Goal: Information Seeking & Learning: Learn about a topic

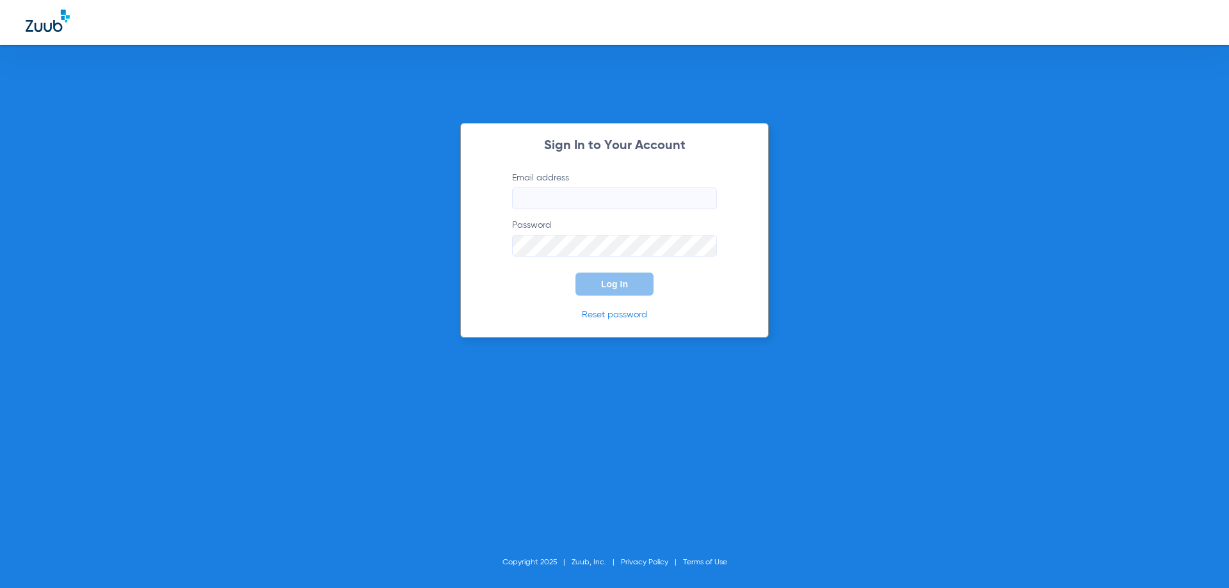
type input "[EMAIL_ADDRESS][DOMAIN_NAME]"
click at [590, 276] on button "Log In" at bounding box center [615, 284] width 78 height 23
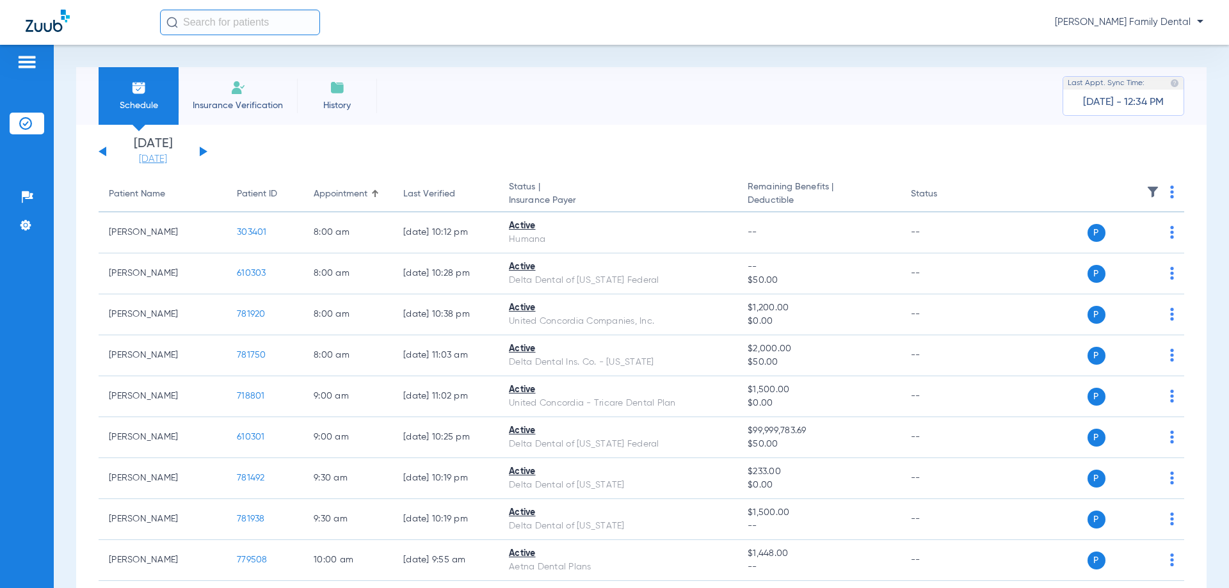
click at [140, 163] on link "[DATE]" at bounding box center [153, 159] width 77 height 13
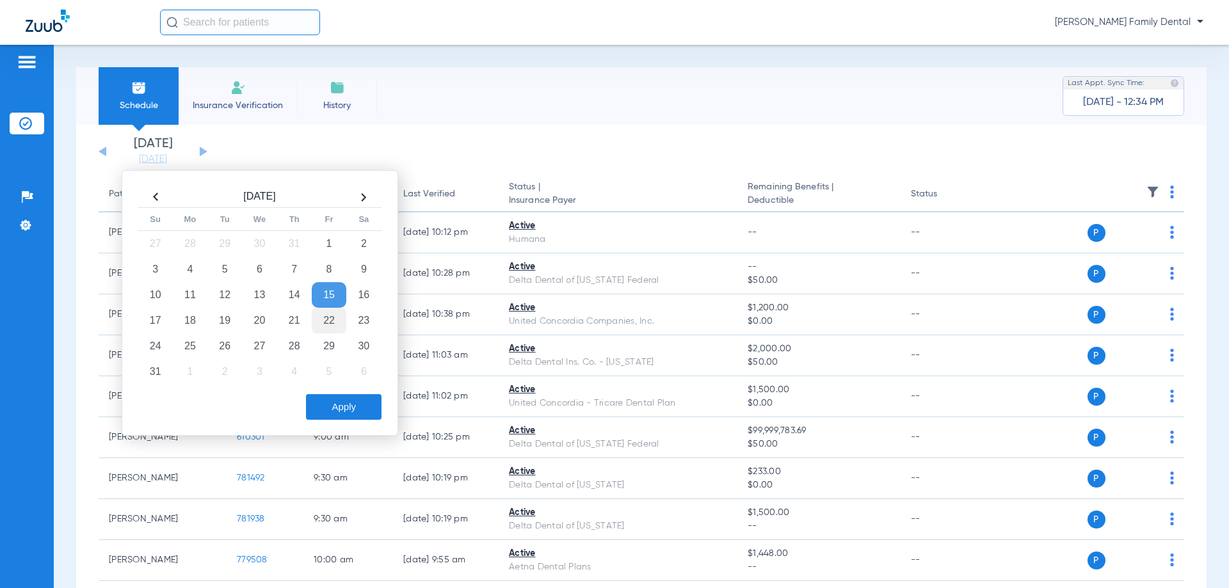
click at [319, 320] on td "22" at bounding box center [329, 321] width 35 height 26
click at [341, 403] on button "Apply" at bounding box center [344, 407] width 76 height 26
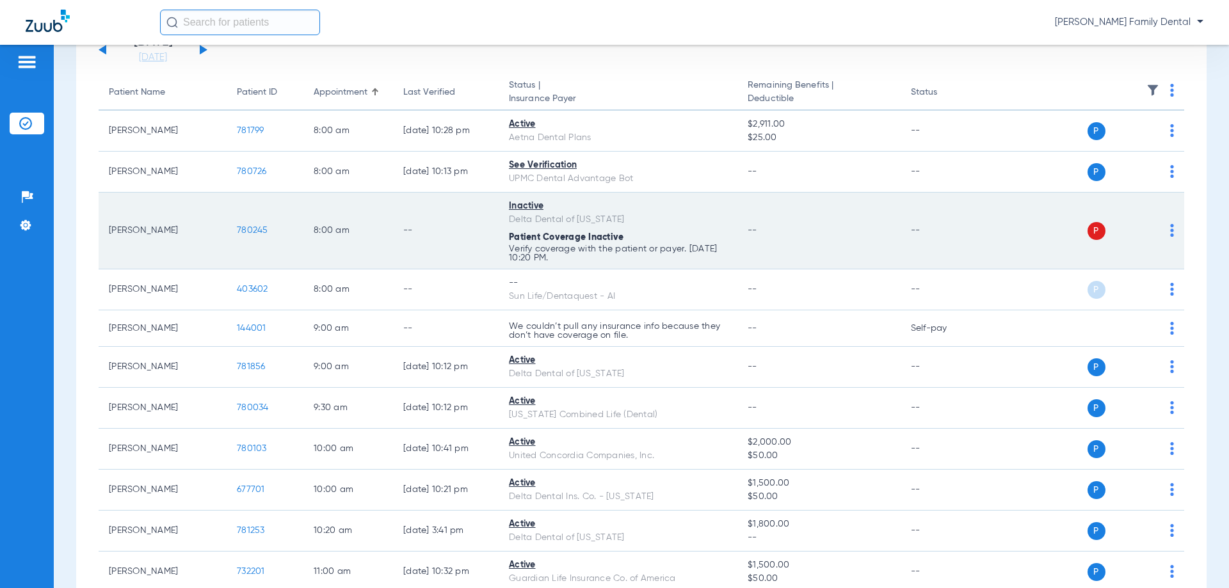
scroll to position [320, 0]
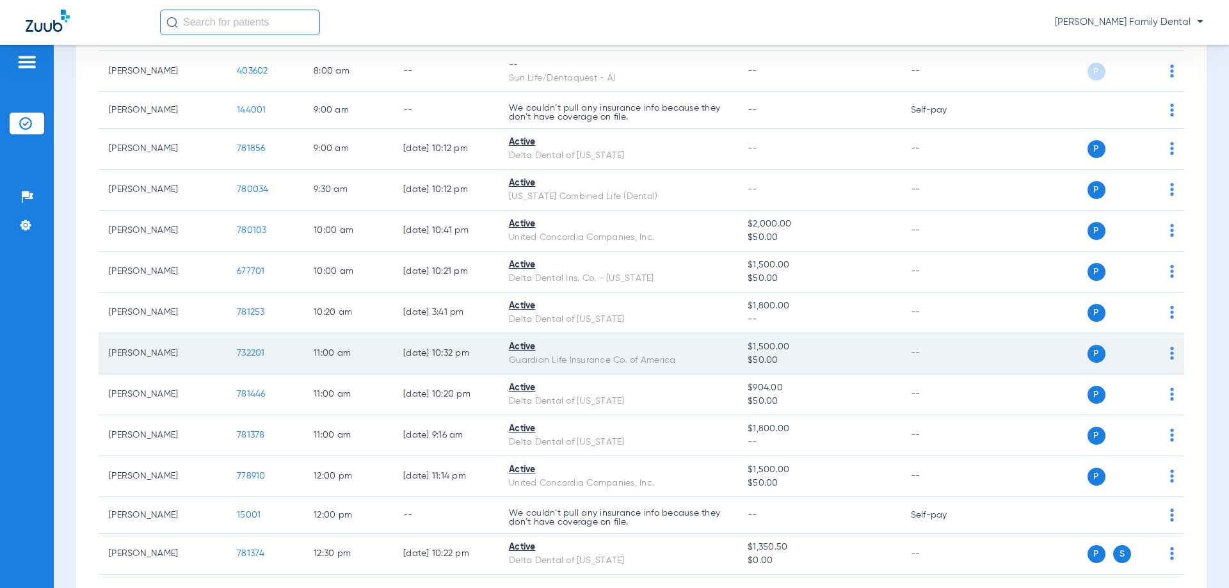
click at [259, 357] on span "732201" at bounding box center [251, 353] width 28 height 9
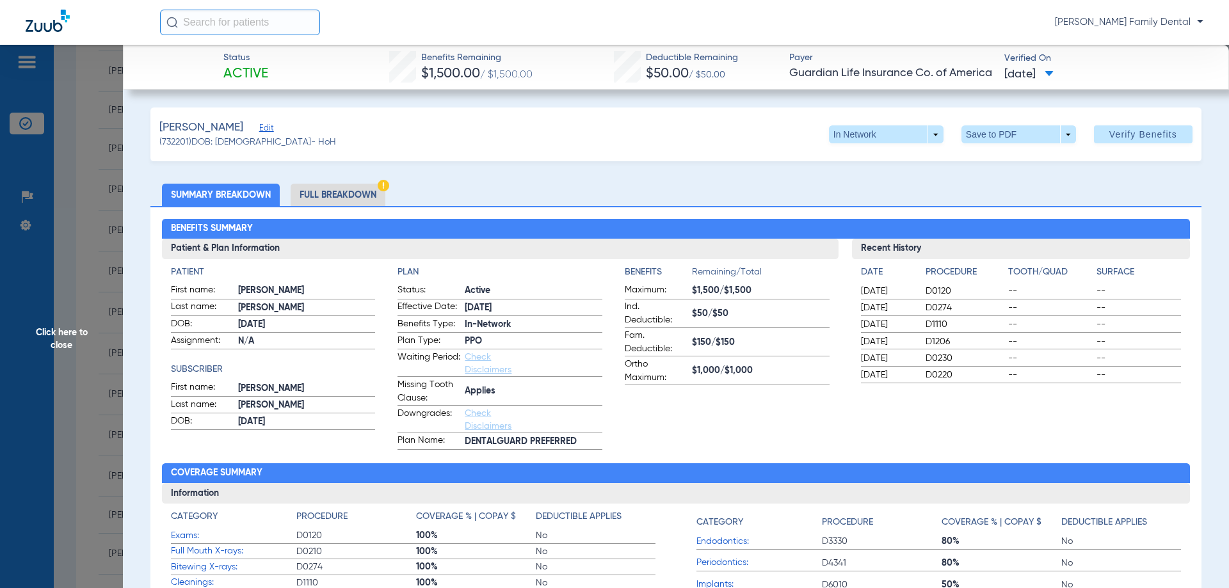
click at [360, 191] on li "Full Breakdown" at bounding box center [338, 195] width 95 height 22
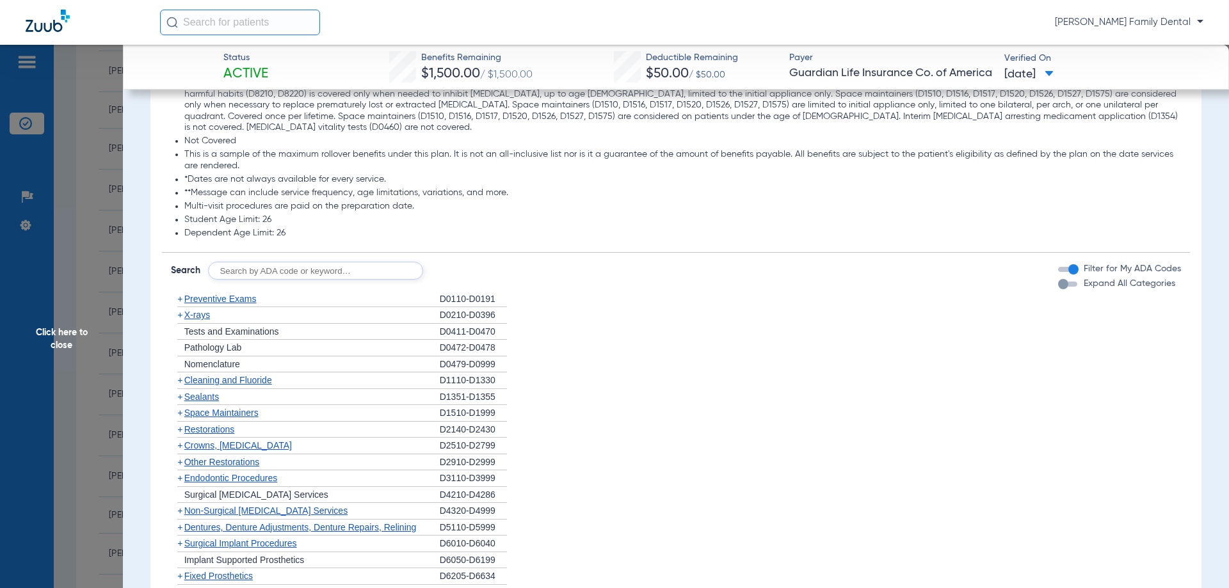
scroll to position [1537, 0]
drag, startPoint x: 268, startPoint y: 270, endPoint x: 517, endPoint y: 164, distance: 270.8
click at [268, 271] on input "text" at bounding box center [315, 272] width 215 height 18
type input "D9944"
click button "Search" at bounding box center [471, 272] width 51 height 18
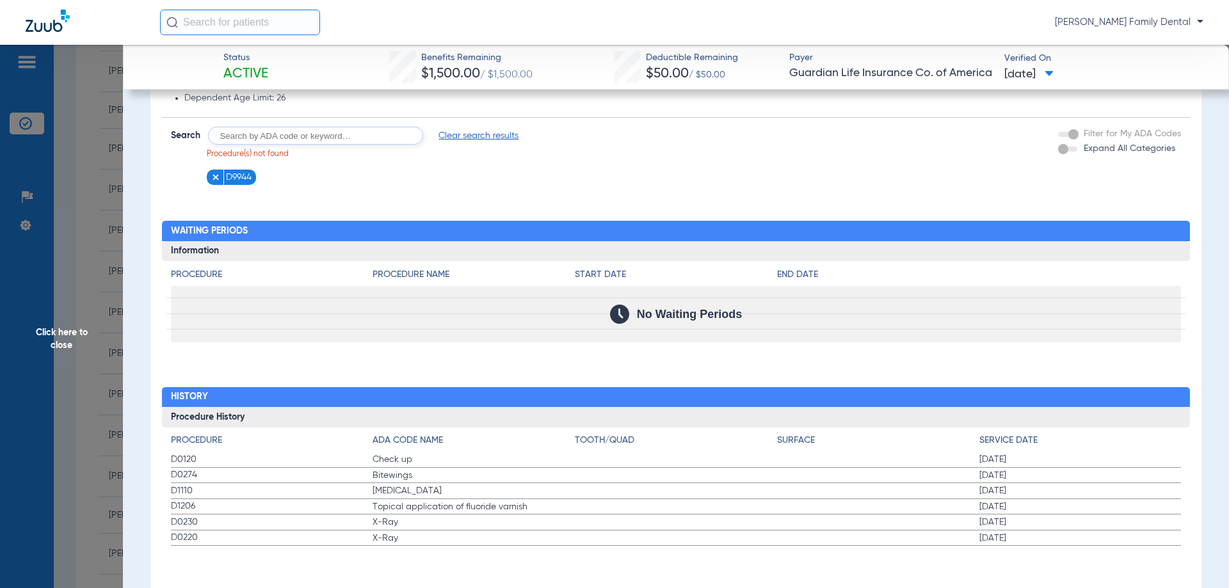
scroll to position [1675, 0]
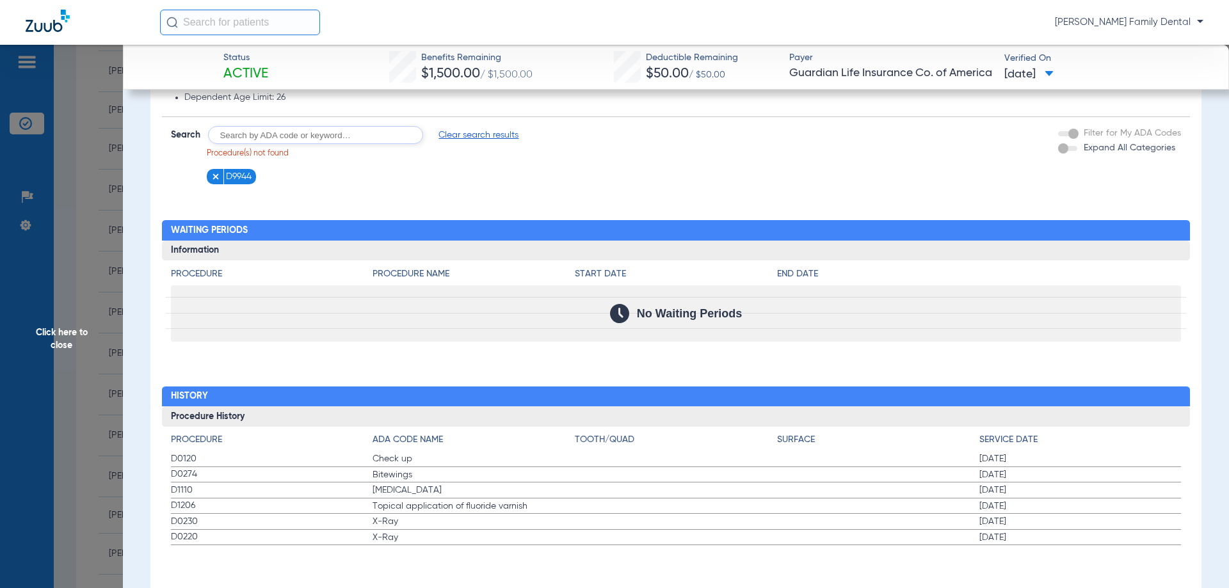
click at [81, 343] on span "Click here to close" at bounding box center [61, 339] width 123 height 588
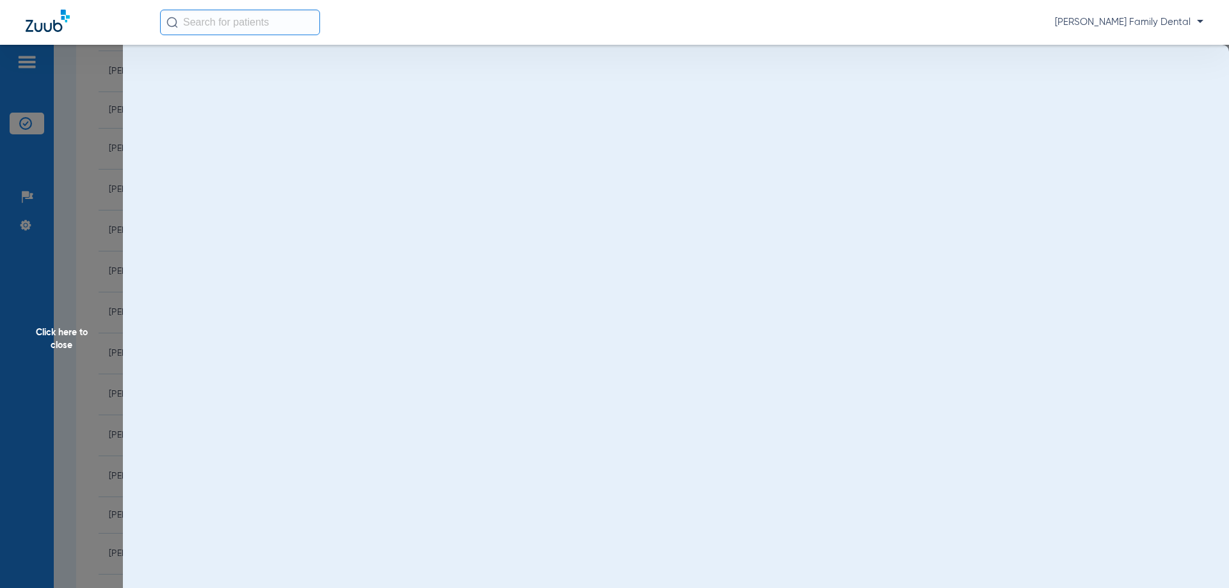
scroll to position [0, 0]
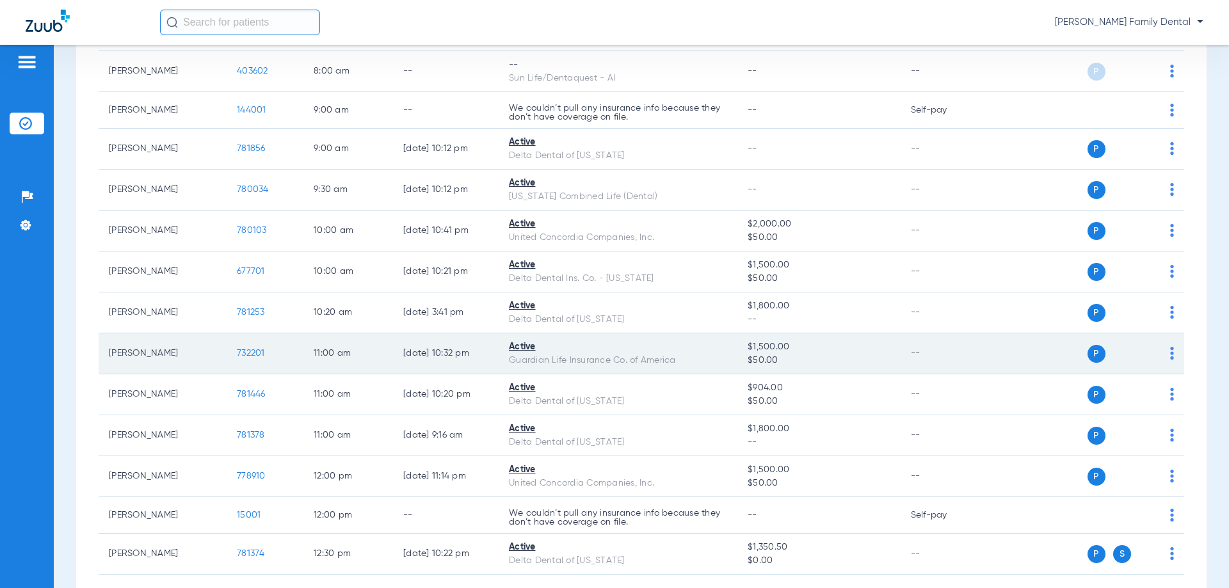
click at [247, 355] on span "732201" at bounding box center [251, 353] width 28 height 9
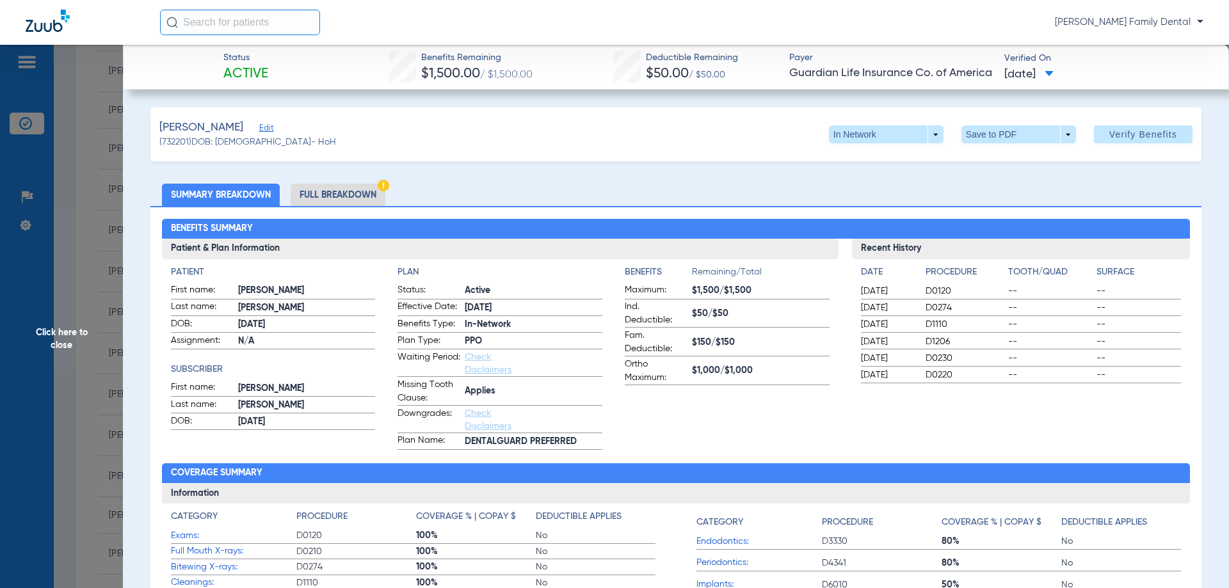
click at [328, 204] on li "Full Breakdown" at bounding box center [338, 195] width 95 height 22
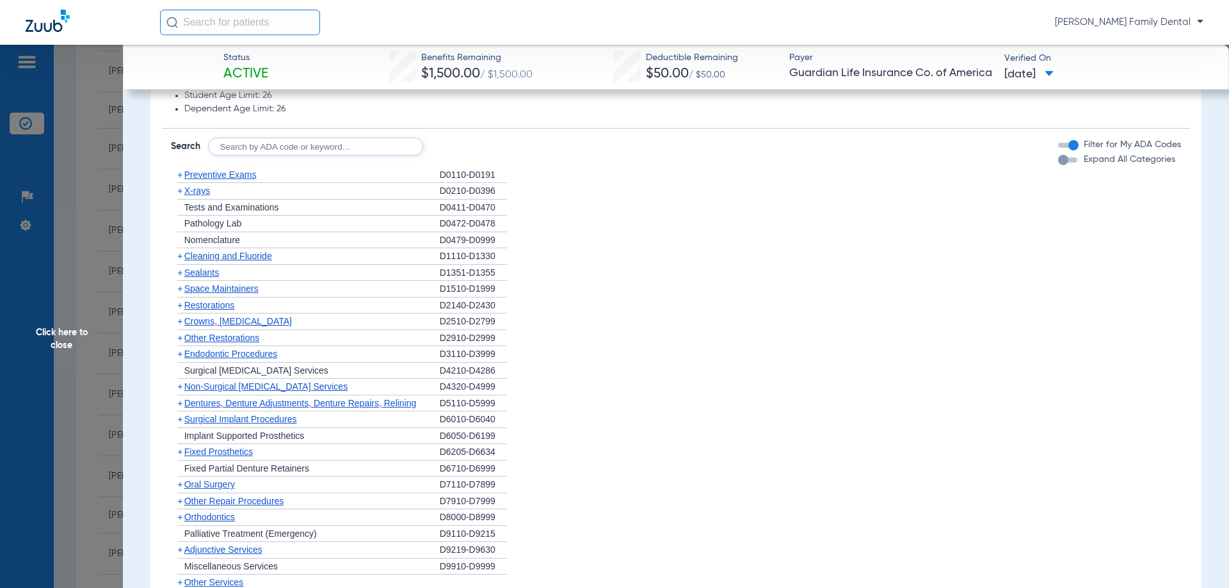
scroll to position [1665, 0]
click at [225, 176] on span "Preventive Exams" at bounding box center [220, 172] width 72 height 10
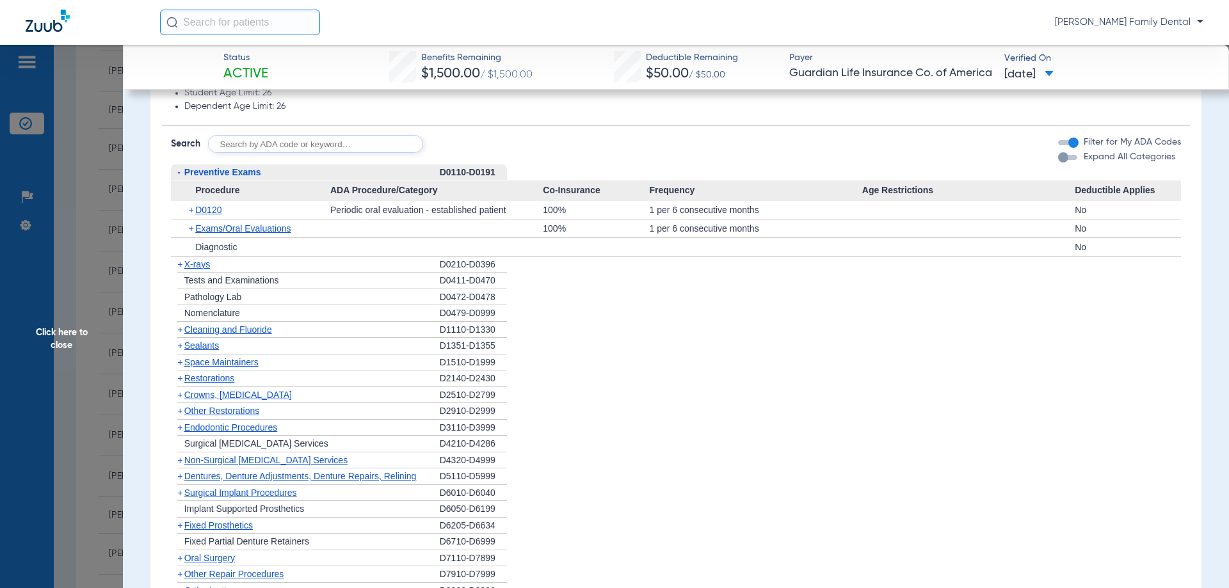
click at [204, 266] on span "X-rays" at bounding box center [197, 264] width 26 height 10
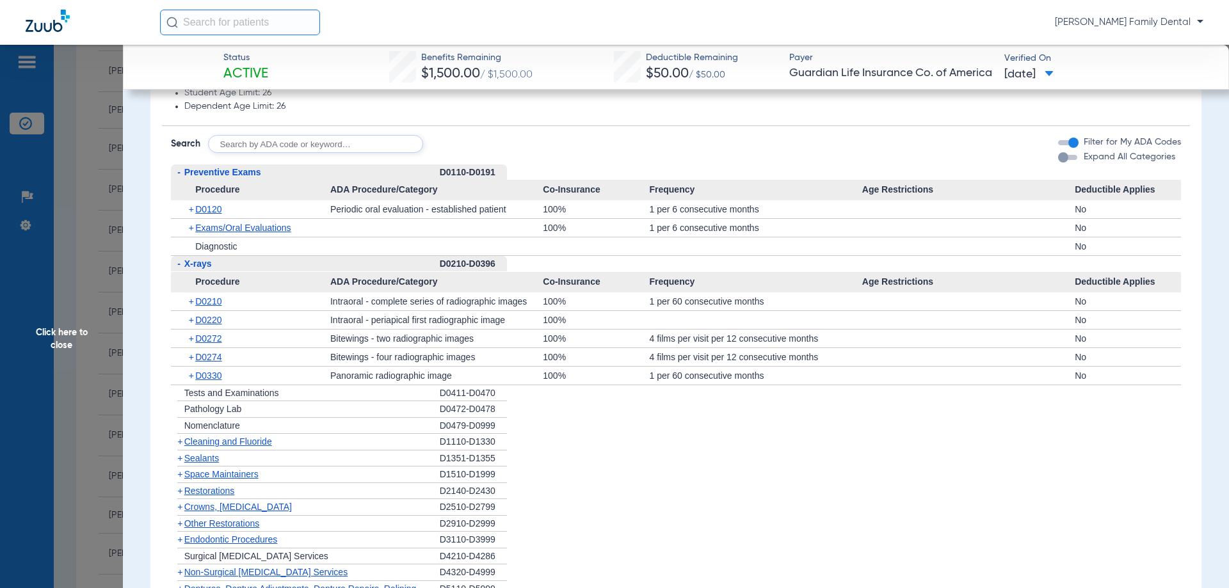
click at [215, 266] on div "- X-rays" at bounding box center [305, 264] width 269 height 17
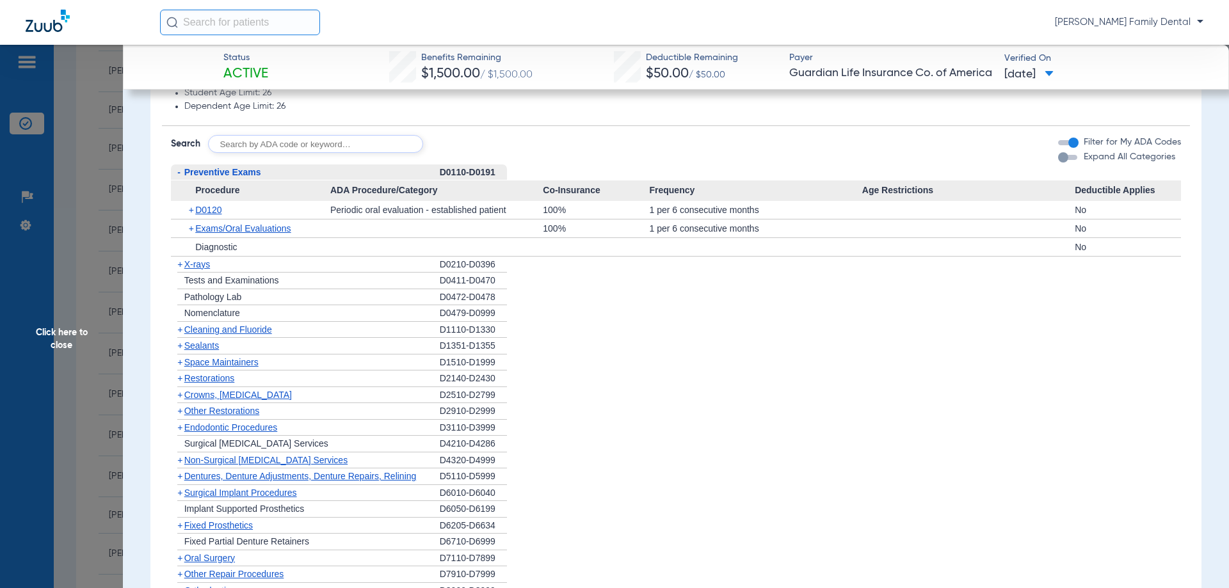
click at [217, 171] on span "Preventive Exams" at bounding box center [222, 172] width 77 height 10
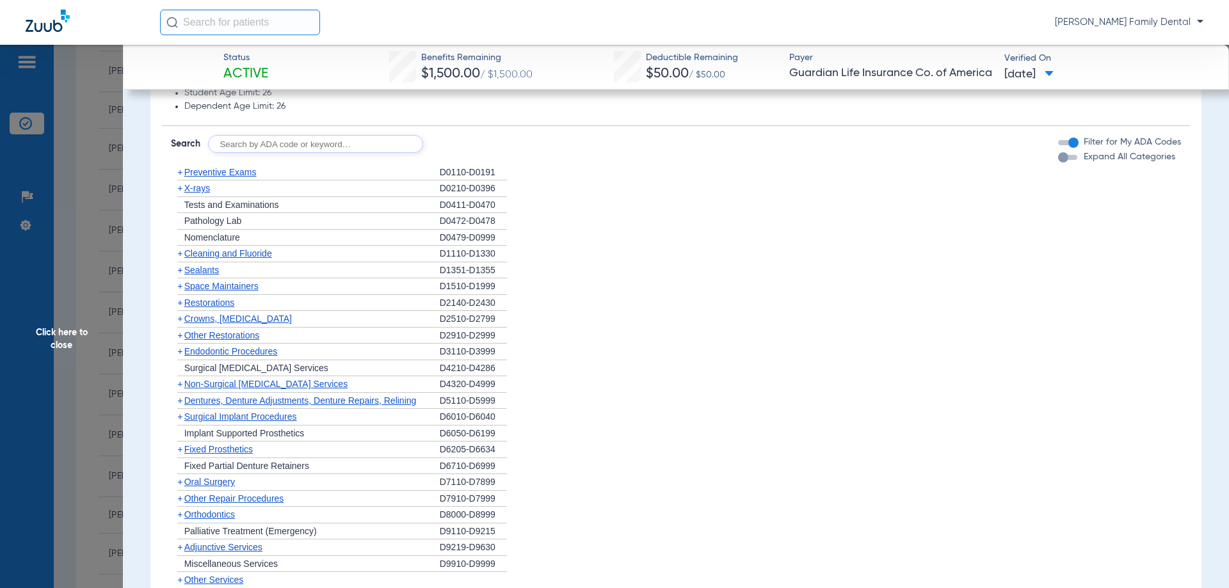
click at [212, 254] on span "Cleaning and Fluoride" at bounding box center [228, 253] width 88 height 10
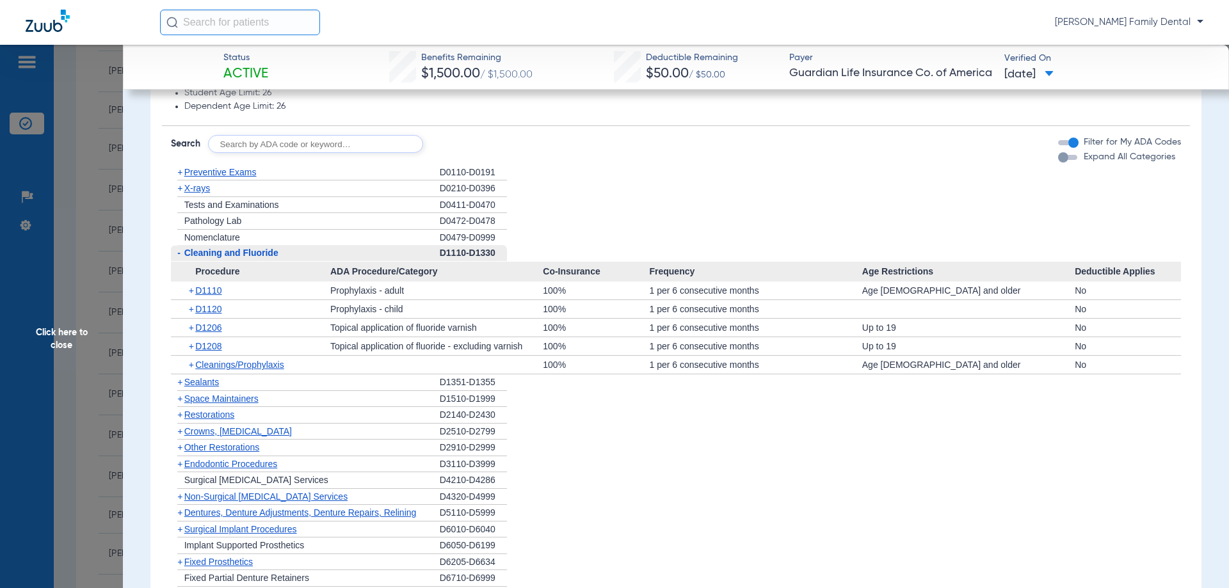
click at [218, 254] on span "Cleaning and Fluoride" at bounding box center [231, 253] width 94 height 10
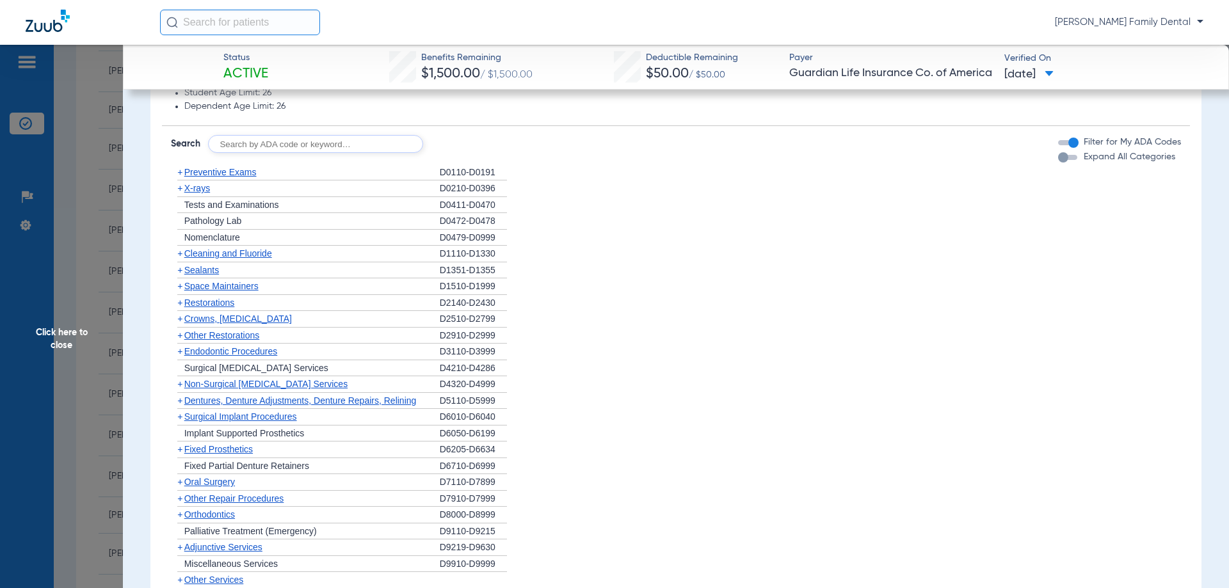
click at [201, 277] on div "+ Sealants" at bounding box center [305, 271] width 269 height 17
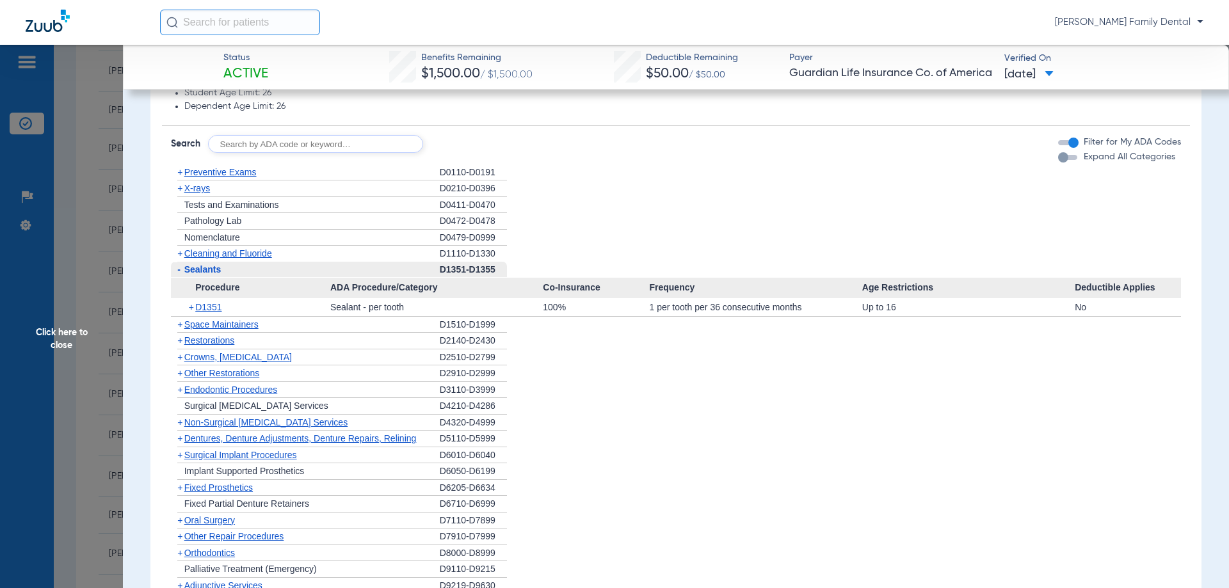
click at [208, 272] on span "Sealants" at bounding box center [202, 269] width 37 height 10
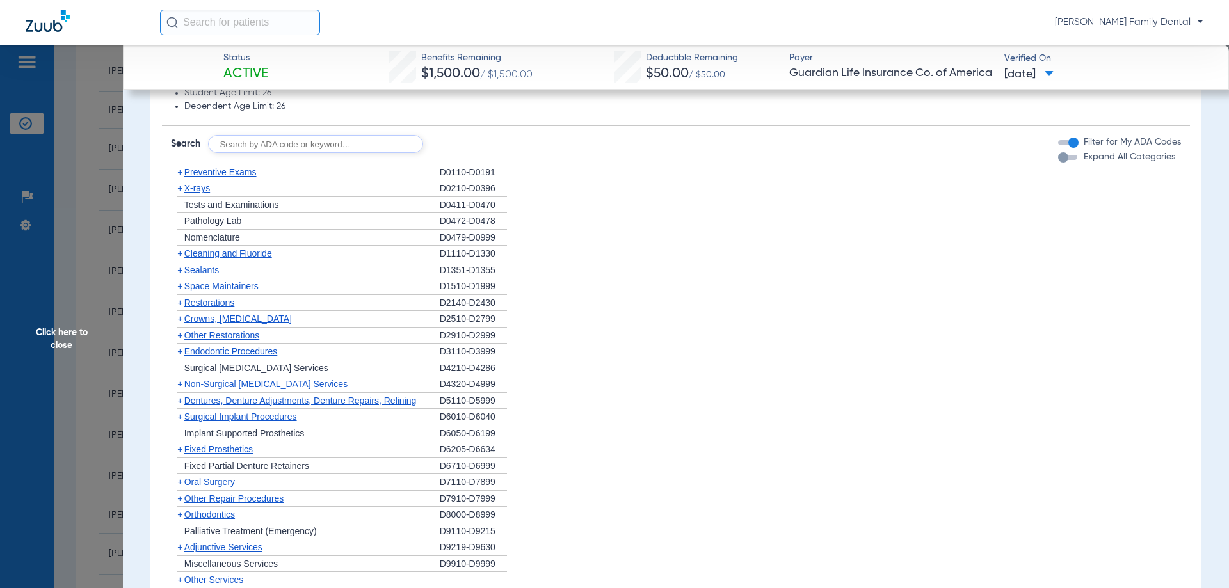
click at [212, 251] on span "Cleaning and Fluoride" at bounding box center [228, 253] width 88 height 10
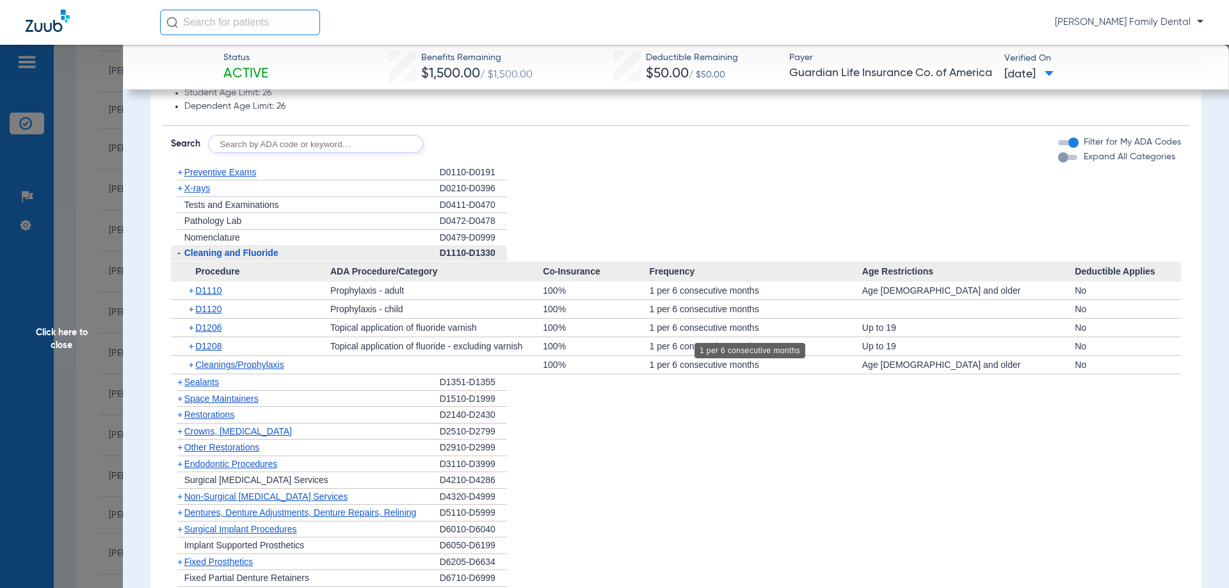
drag, startPoint x: 285, startPoint y: 327, endPoint x: 773, endPoint y: 331, distance: 487.9
click at [773, 331] on div "+ D1206 Topical application of fluoride varnish 100% 1 per 6 consecutive months…" at bounding box center [676, 328] width 1011 height 18
click at [224, 255] on span "Cleaning and Fluoride" at bounding box center [231, 253] width 94 height 10
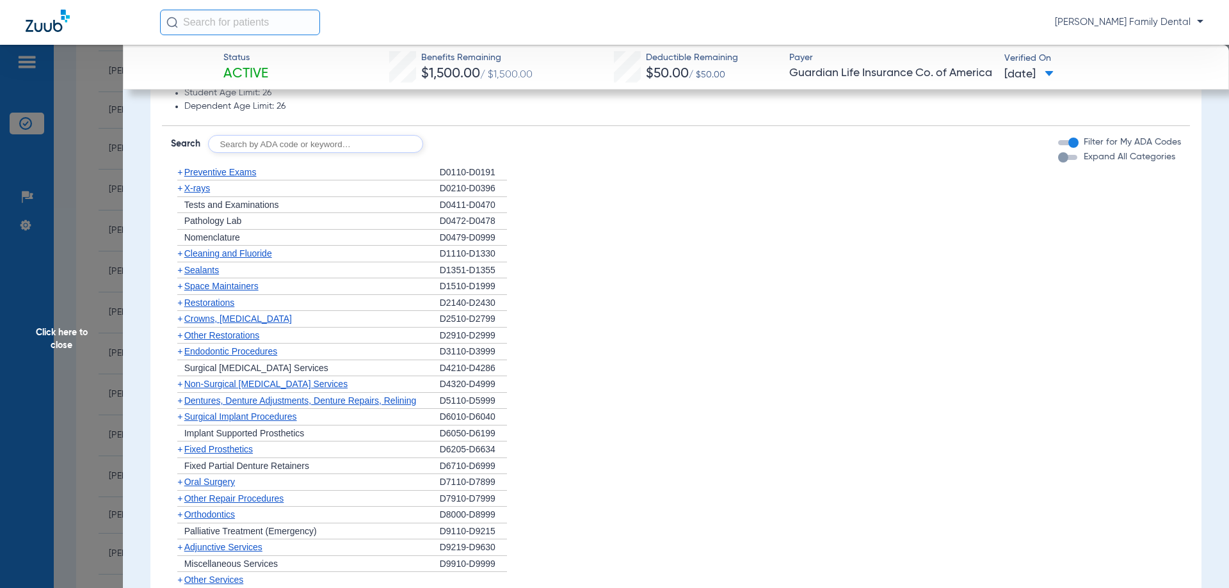
click at [236, 317] on span "Crowns, [MEDICAL_DATA]" at bounding box center [238, 319] width 108 height 10
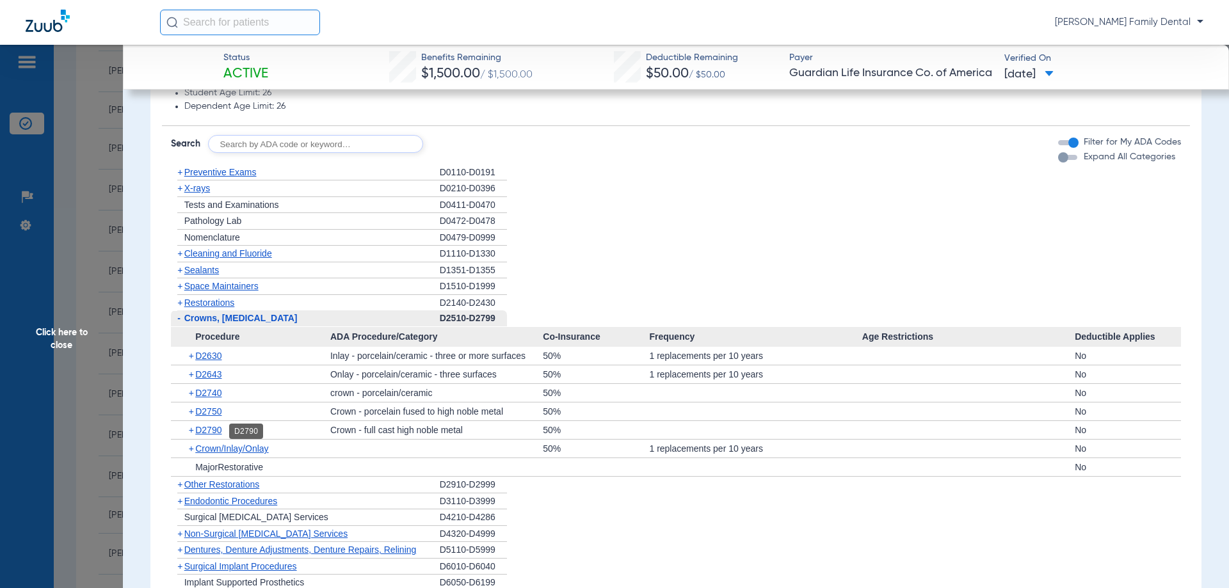
click at [212, 416] on span "D2750" at bounding box center [208, 412] width 26 height 10
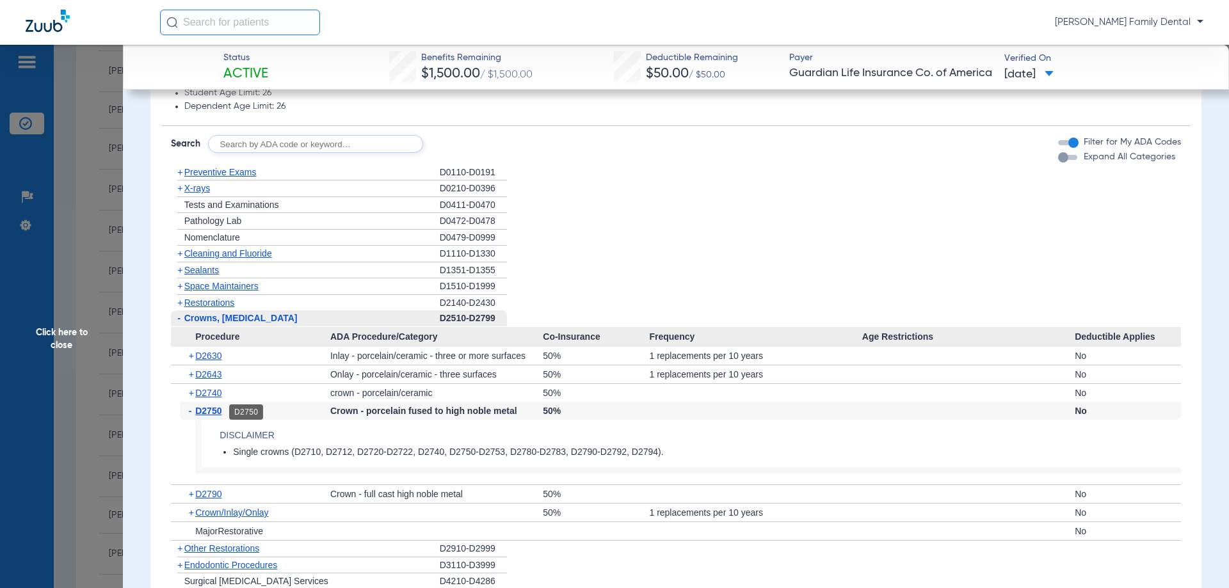
click at [210, 416] on span "D2750" at bounding box center [208, 411] width 26 height 10
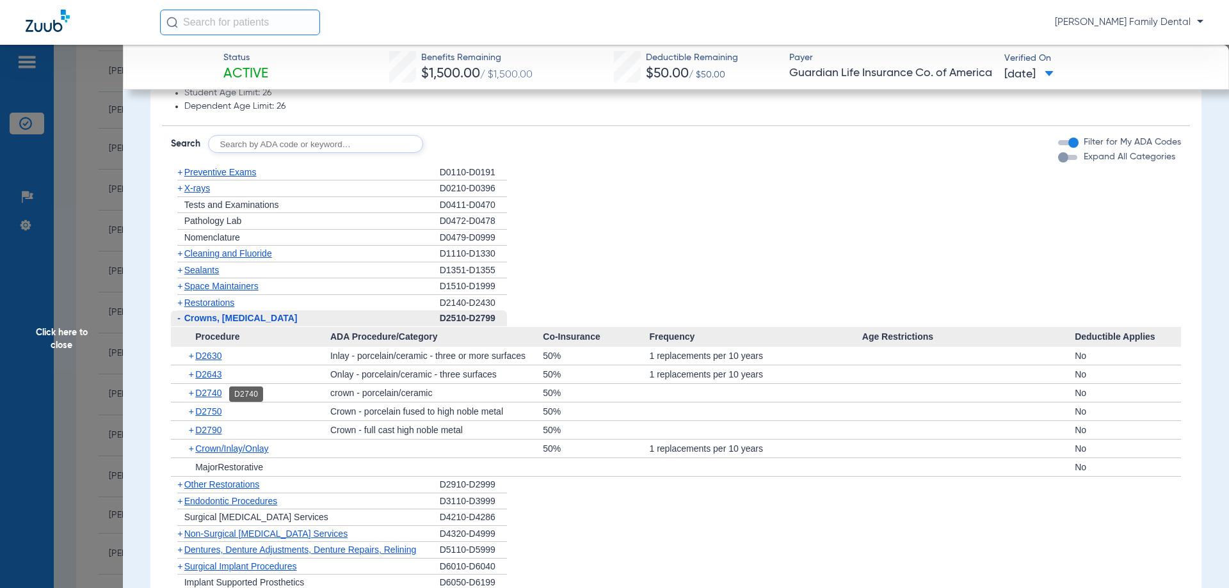
click at [201, 395] on span "D2740" at bounding box center [208, 393] width 26 height 10
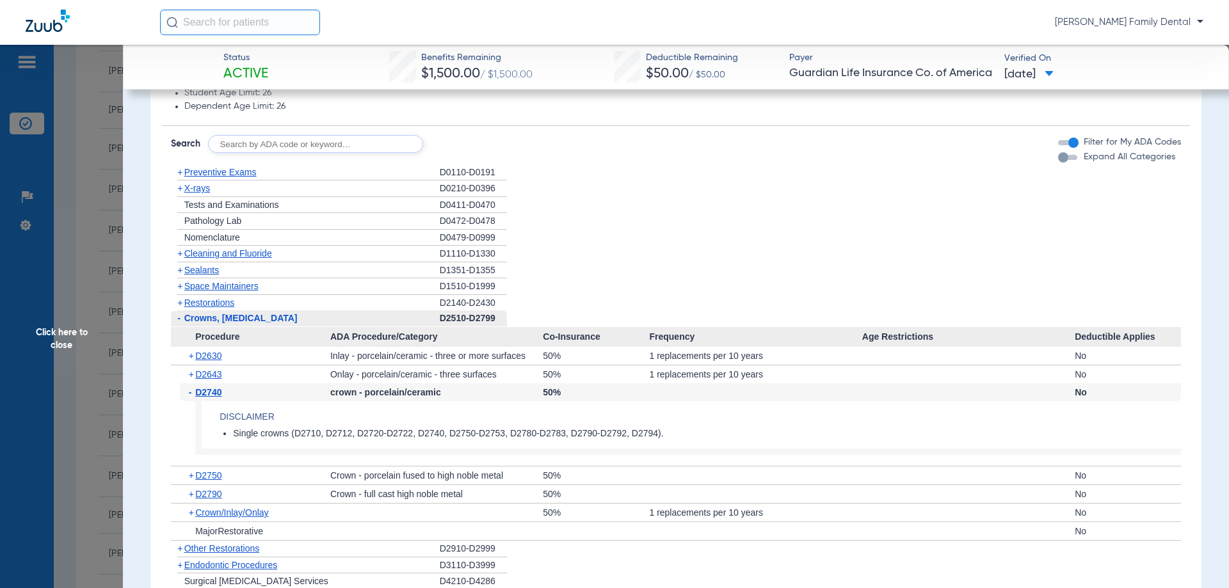
click at [201, 395] on span "D2740" at bounding box center [208, 392] width 26 height 10
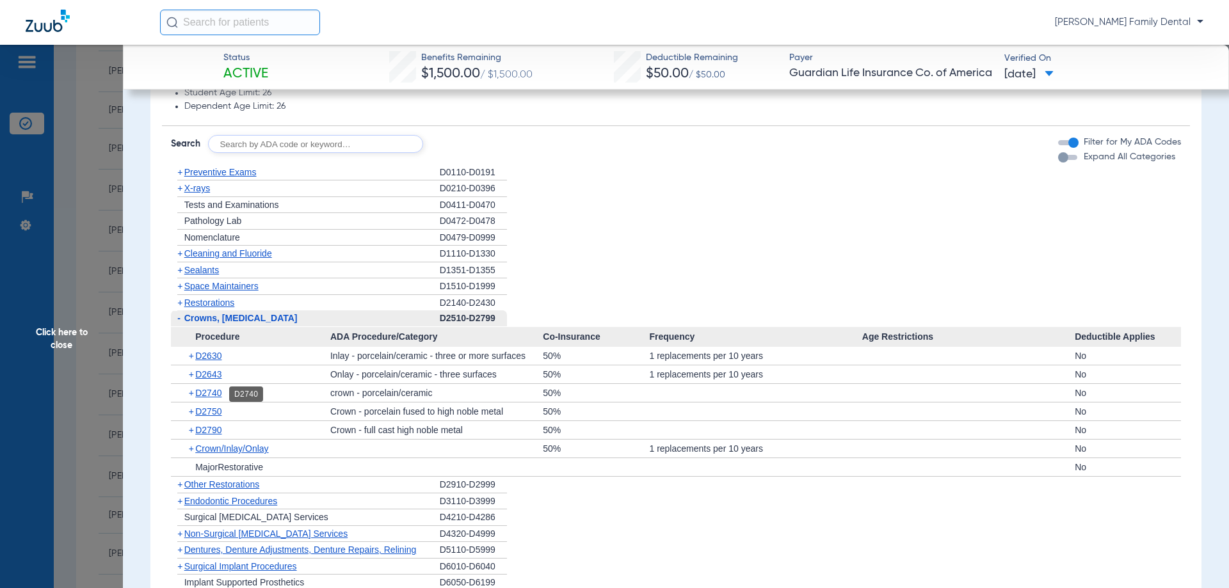
click at [214, 396] on span "D2740" at bounding box center [208, 393] width 26 height 10
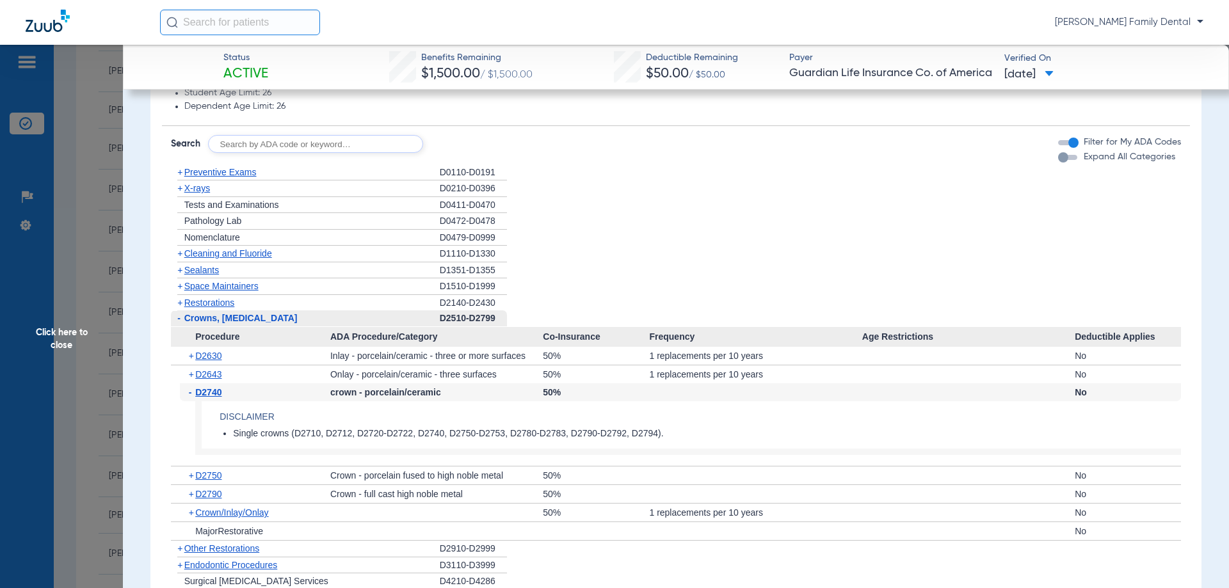
click at [248, 318] on span "Crowns, [MEDICAL_DATA]" at bounding box center [240, 318] width 113 height 10
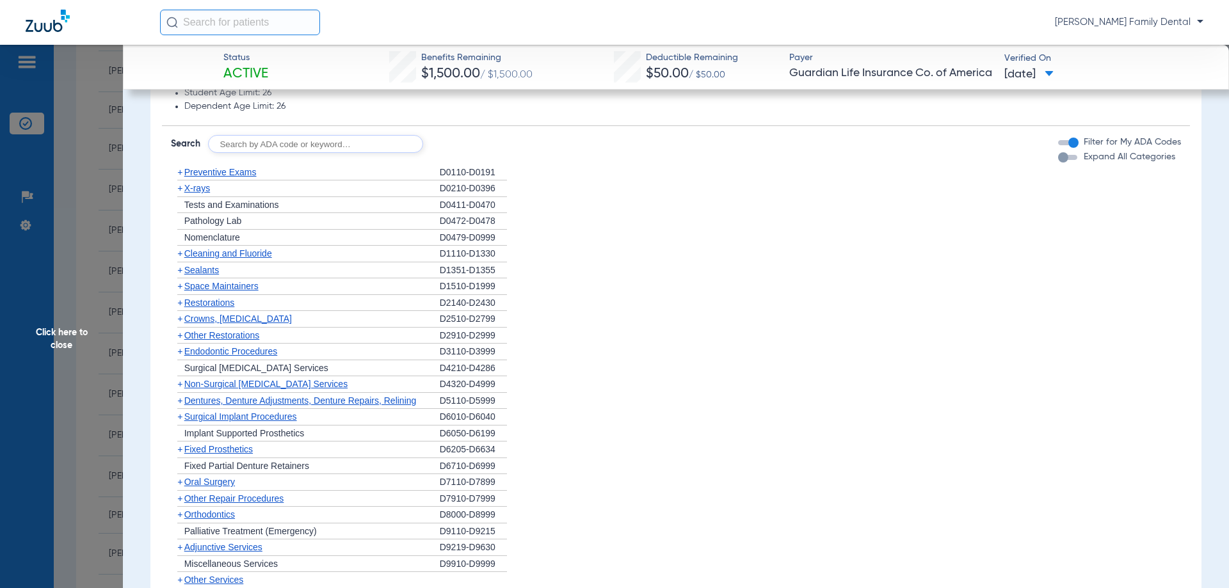
click at [224, 385] on span "Non-Surgical [MEDICAL_DATA] Services" at bounding box center [265, 384] width 163 height 10
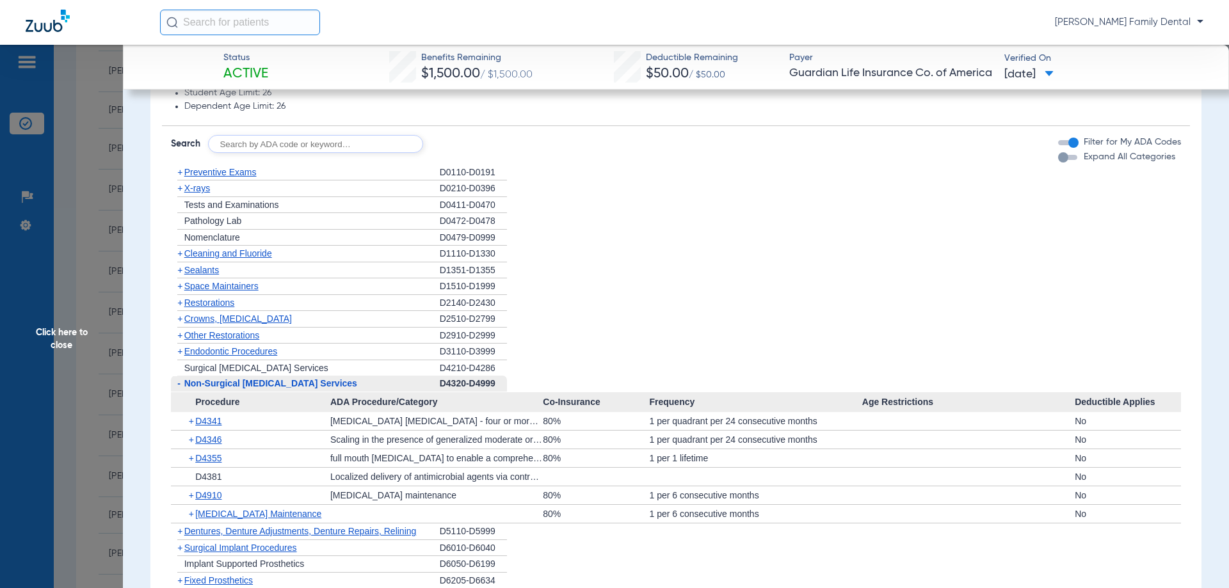
click at [209, 384] on span "Non-Surgical [MEDICAL_DATA] Services" at bounding box center [270, 383] width 173 height 10
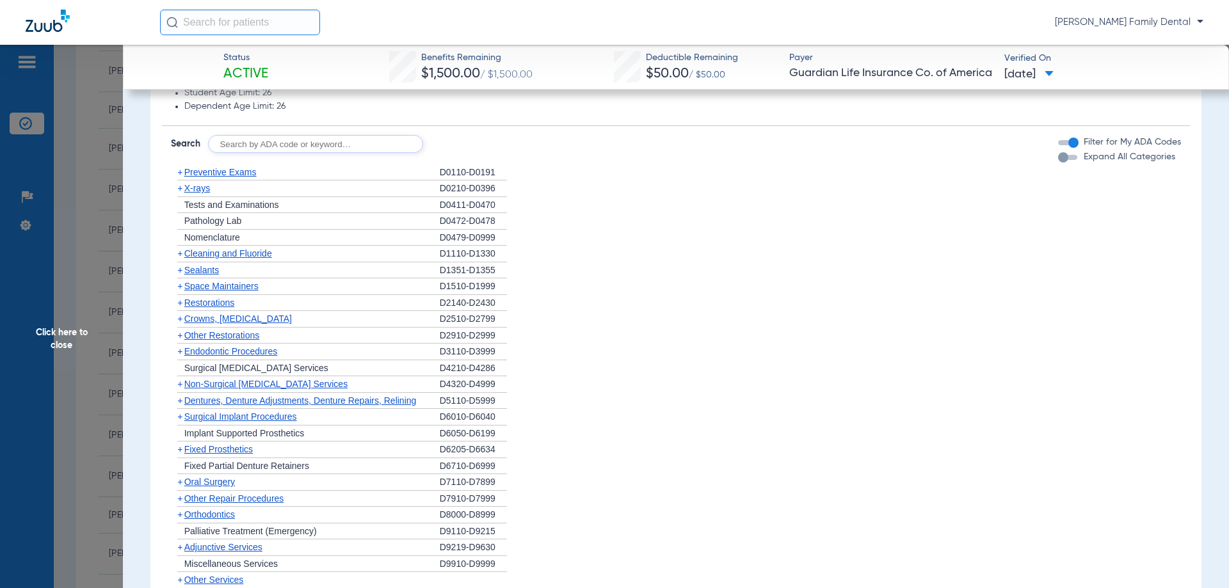
click at [213, 388] on span "Non-Surgical [MEDICAL_DATA] Services" at bounding box center [265, 384] width 163 height 10
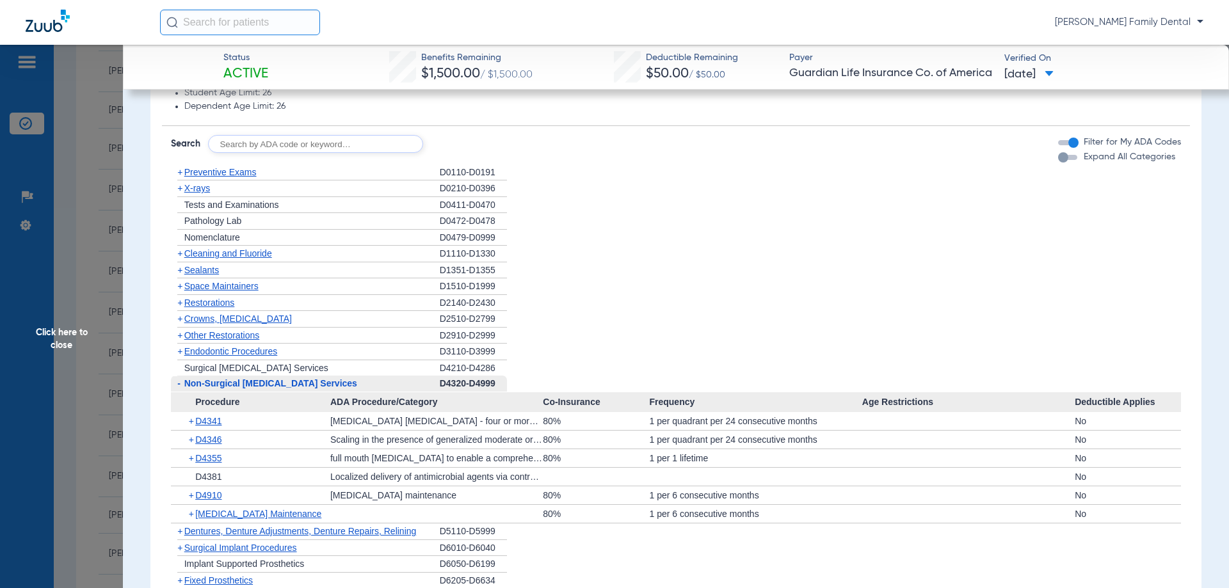
click at [292, 392] on div "- Non-Surgical [MEDICAL_DATA] Services" at bounding box center [305, 384] width 269 height 17
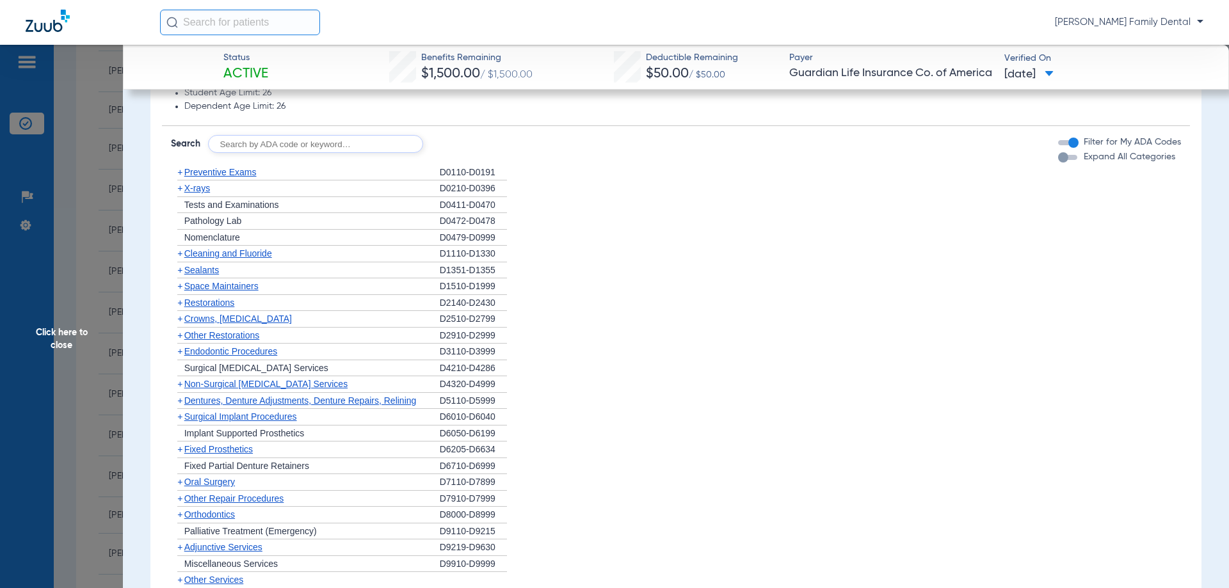
click at [287, 404] on span "Dentures, Denture Adjustments, Denture Repairs, Relining" at bounding box center [300, 401] width 232 height 10
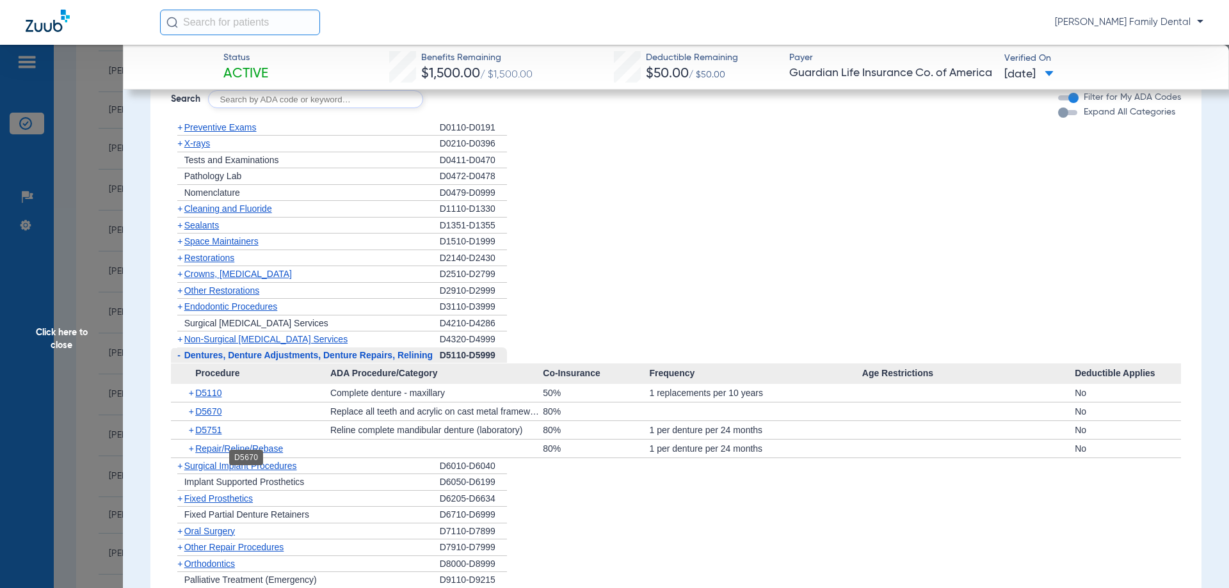
scroll to position [1729, 0]
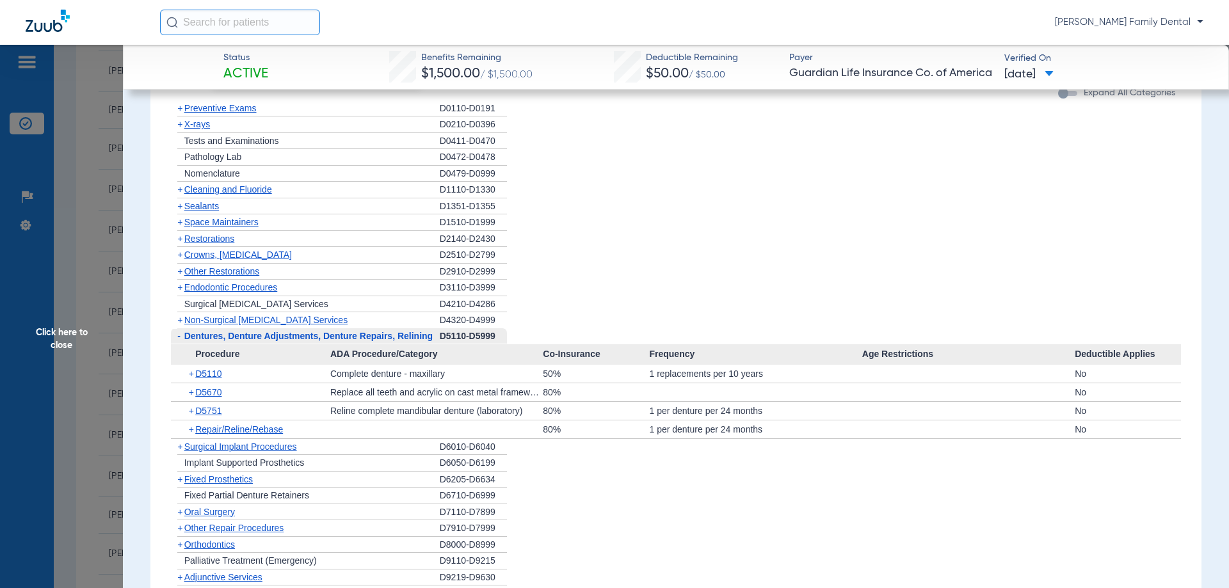
click at [252, 335] on span "Dentures, Denture Adjustments, Denture Repairs, Relining" at bounding box center [308, 336] width 248 height 10
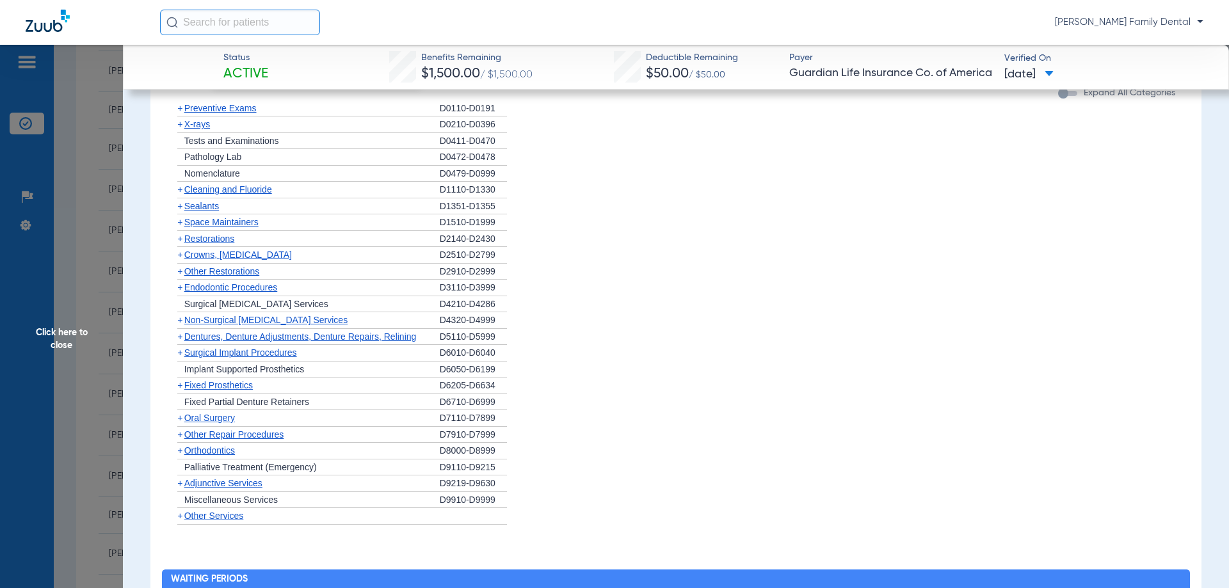
click at [247, 371] on span "Implant Supported Prosthetics" at bounding box center [244, 369] width 120 height 10
click at [35, 339] on span "Click here to close" at bounding box center [61, 339] width 123 height 588
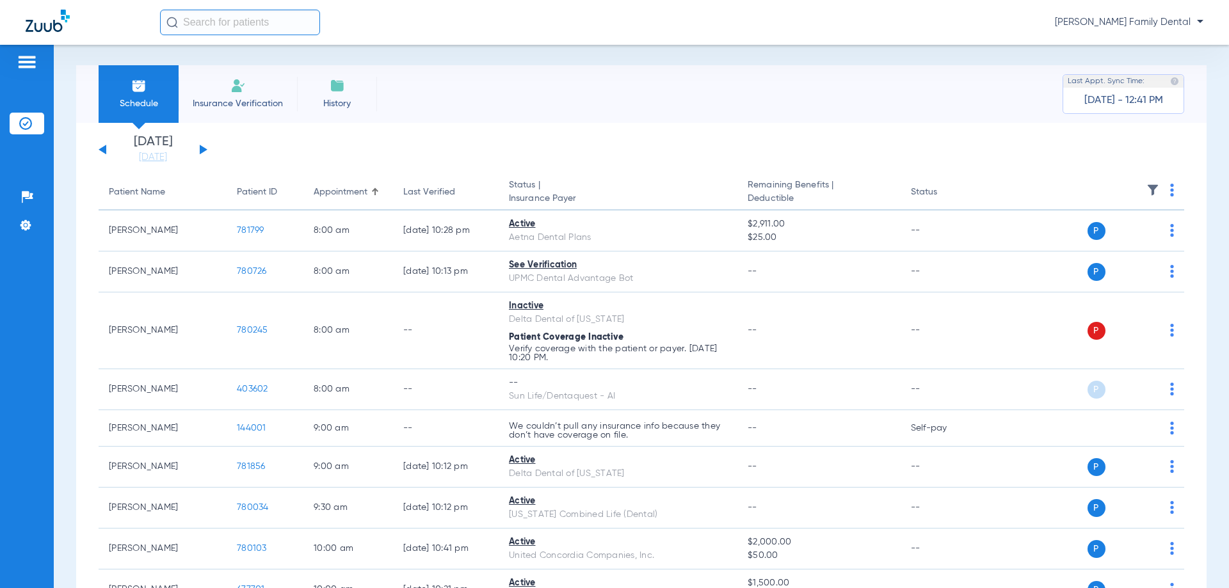
scroll to position [0, 0]
